Goal: Task Accomplishment & Management: Use online tool/utility

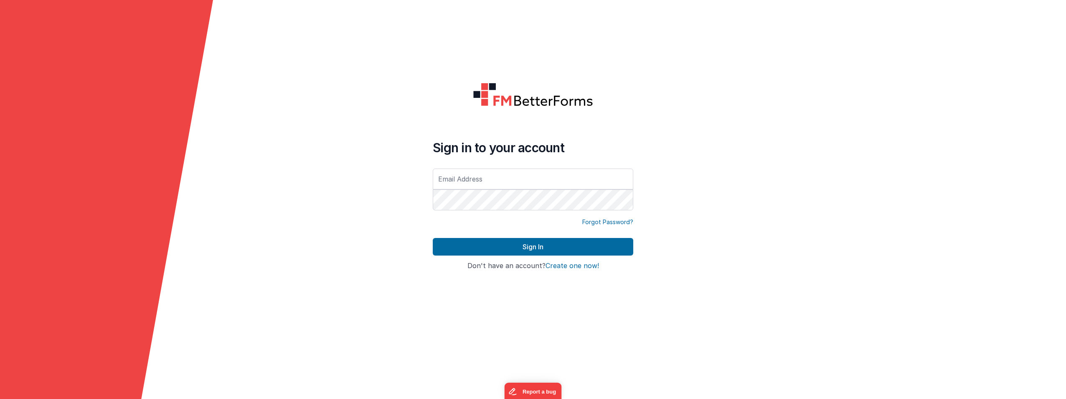
click at [530, 181] on input "text" at bounding box center [533, 178] width 201 height 21
type input "[EMAIL_ADDRESS][PERSON_NAME][PERSON_NAME][DOMAIN_NAME]"
click at [433, 238] on button "Sign In" at bounding box center [533, 247] width 201 height 18
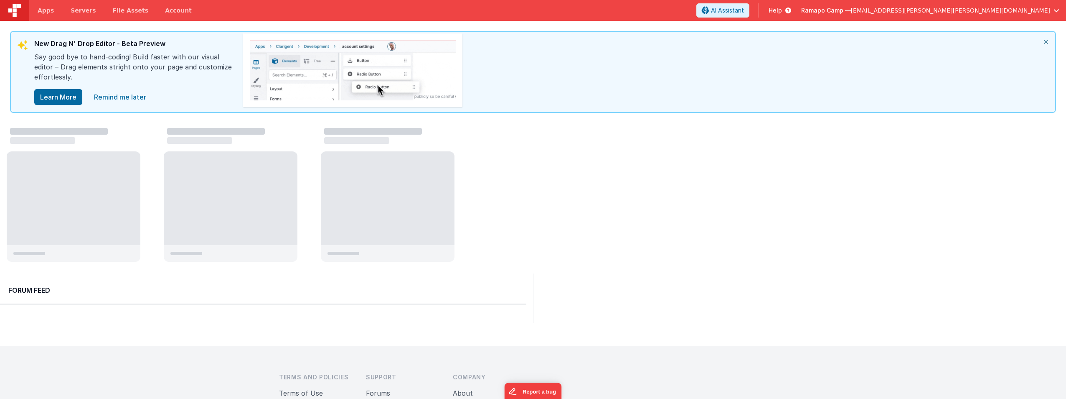
click at [1020, 11] on span "[EMAIL_ADDRESS][PERSON_NAME][PERSON_NAME][DOMAIN_NAME]" at bounding box center [950, 10] width 199 height 8
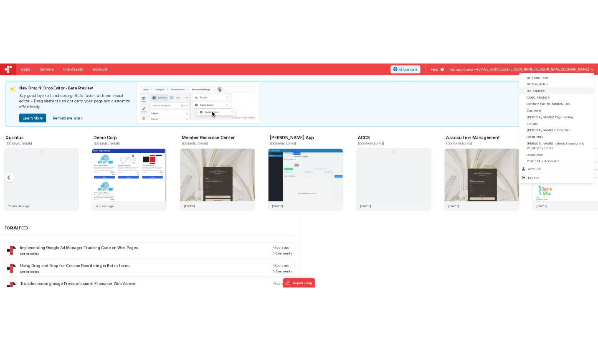
scroll to position [84, 0]
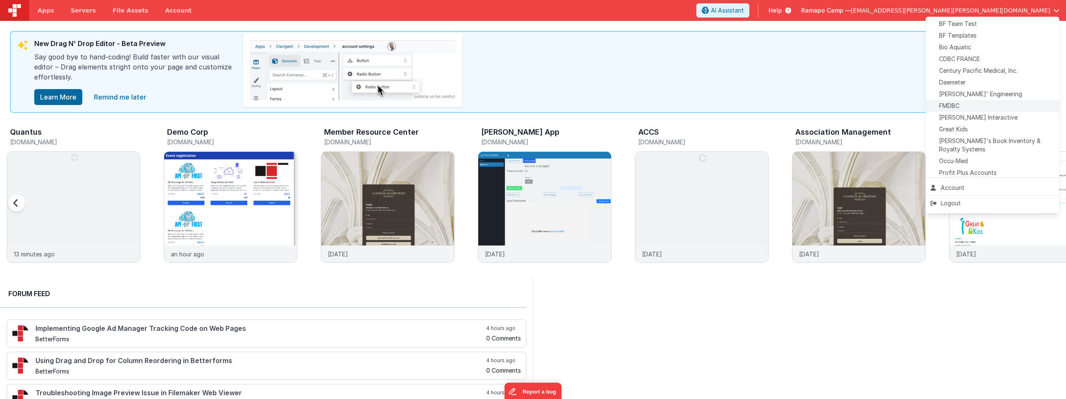
click at [972, 108] on div "FMDBC" at bounding box center [993, 106] width 124 height 8
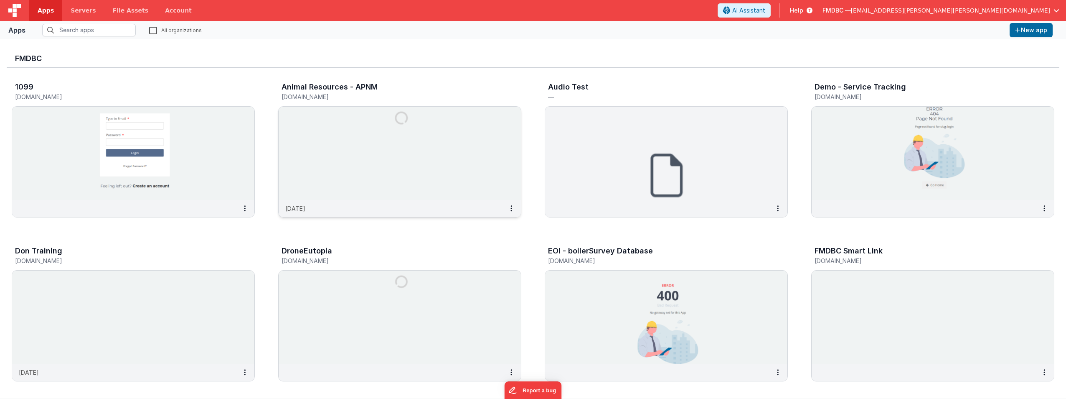
click at [404, 153] on img at bounding box center [400, 154] width 242 height 94
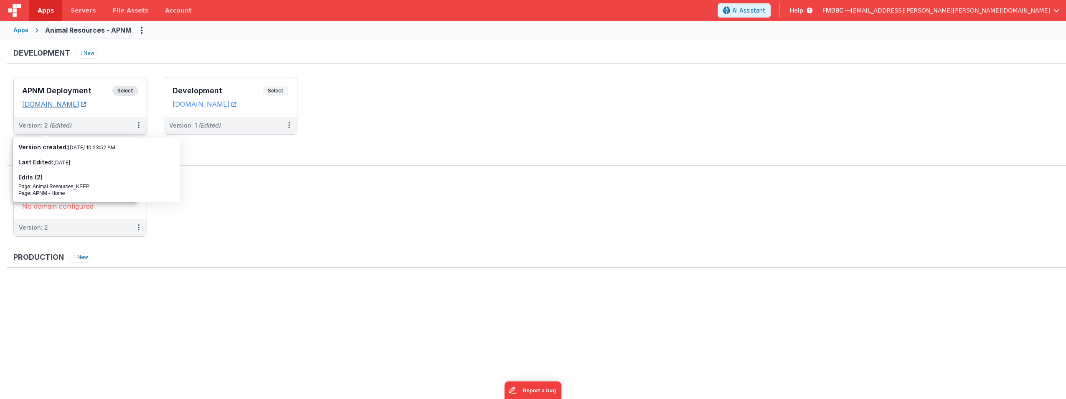
click at [86, 104] on icon at bounding box center [83, 104] width 5 height 0
